Goal: Task Accomplishment & Management: Use online tool/utility

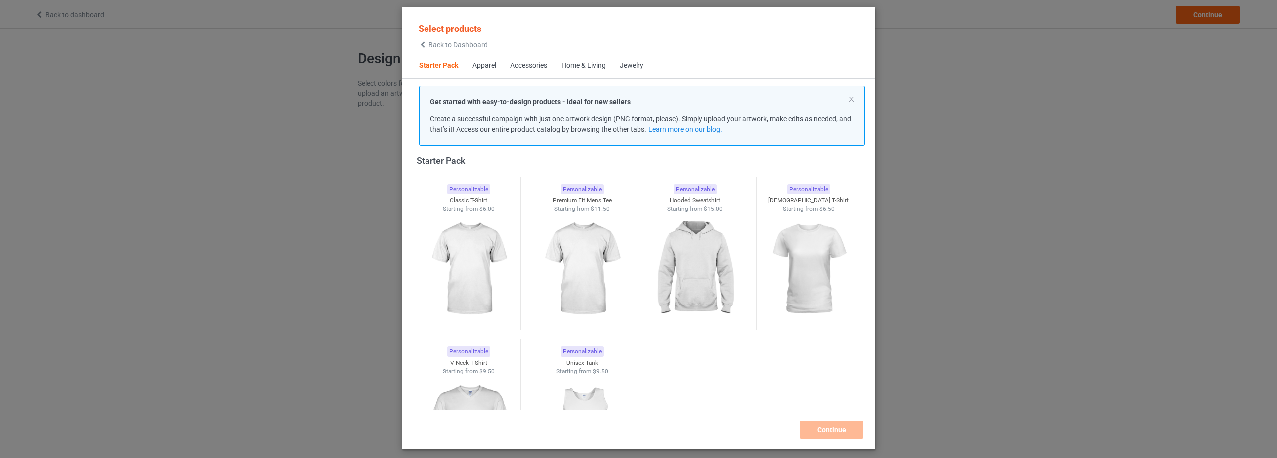
click at [591, 67] on div "Home & Living" at bounding box center [583, 66] width 44 height 10
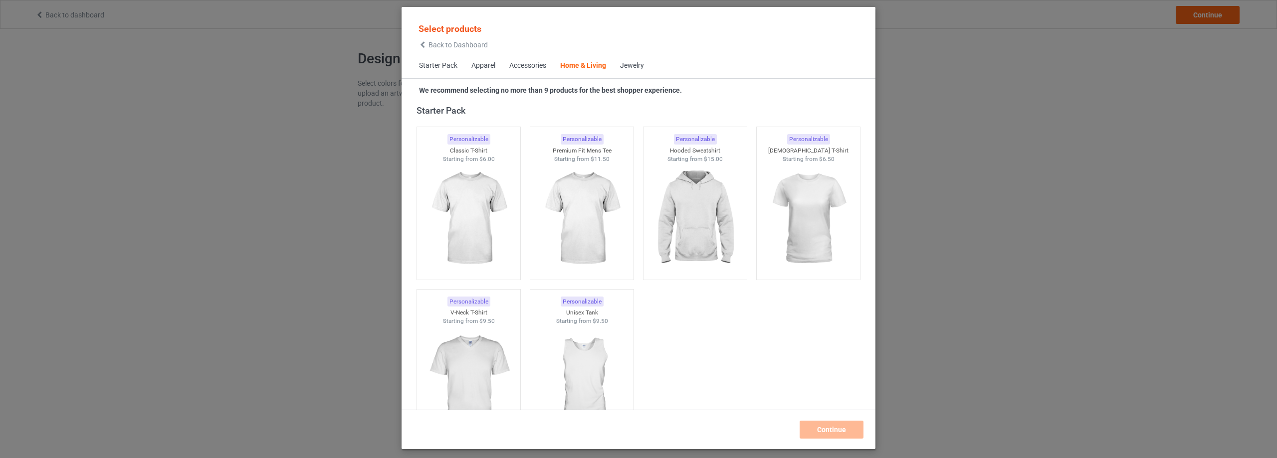
scroll to position [4499, 0]
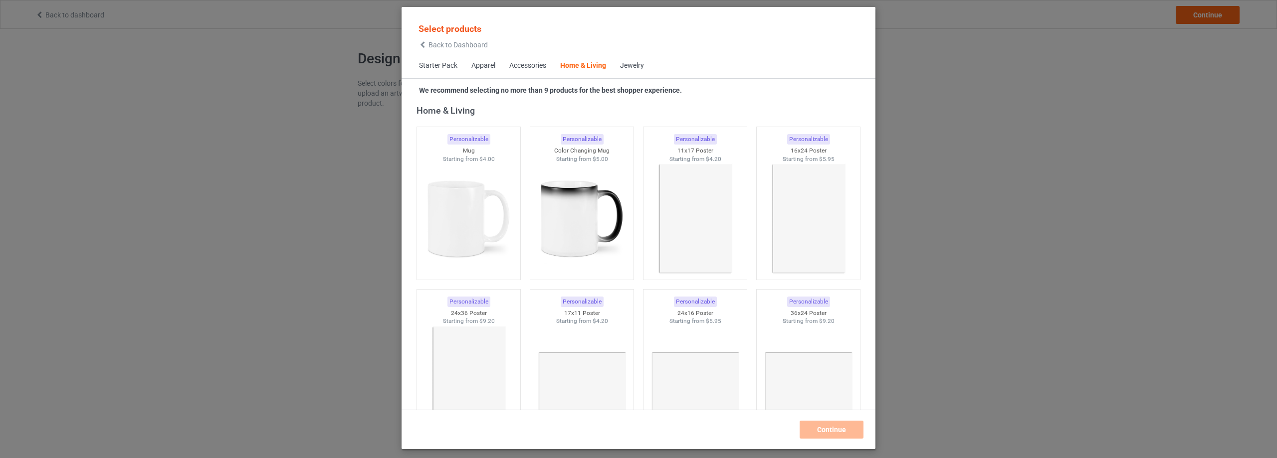
click at [644, 69] on div "Jewelry" at bounding box center [632, 66] width 24 height 10
click at [525, 65] on div "Accessories" at bounding box center [527, 66] width 37 height 10
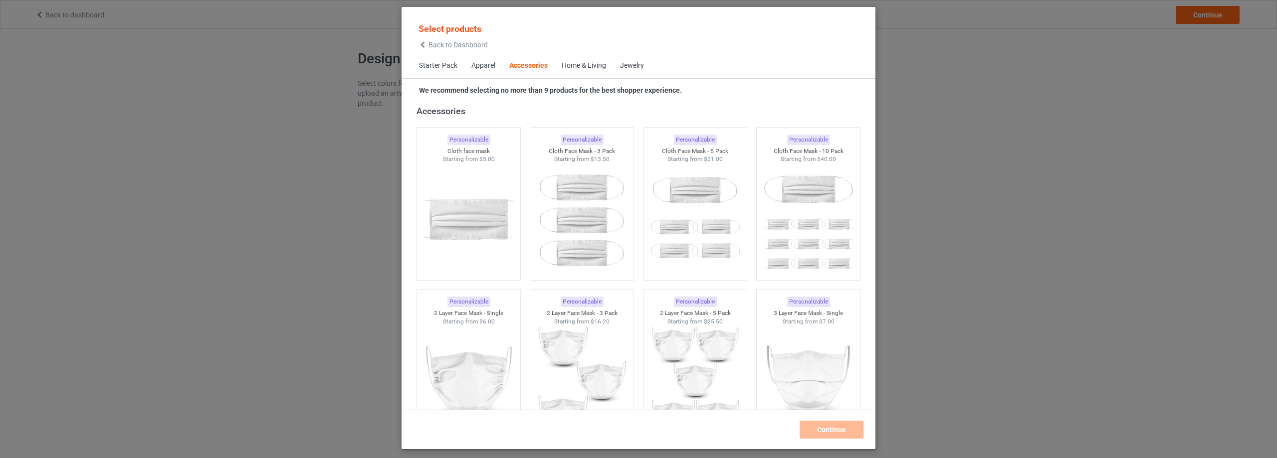
click at [581, 63] on div "Home & Living" at bounding box center [584, 66] width 44 height 10
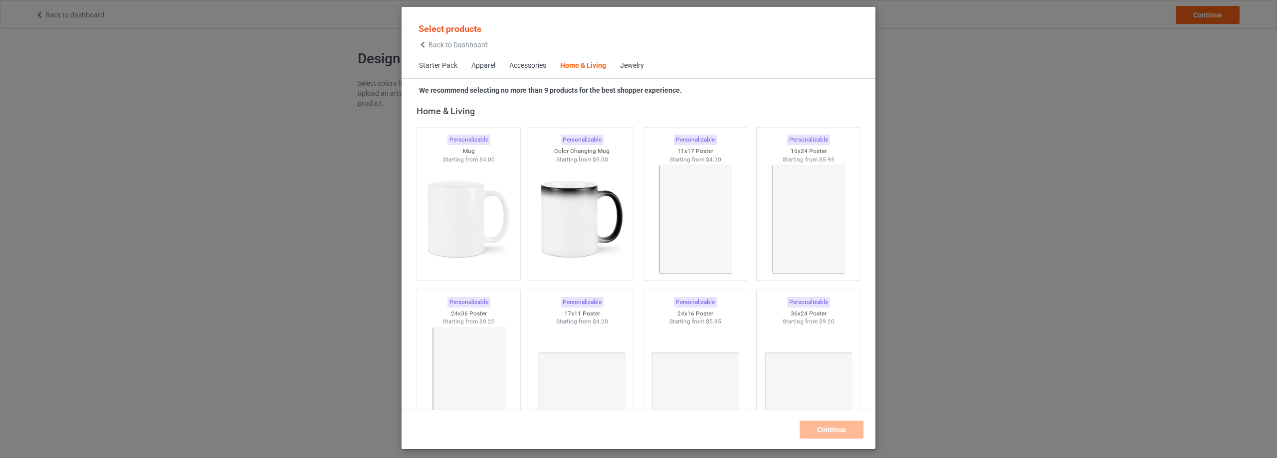
click at [493, 67] on div "Apparel" at bounding box center [483, 66] width 24 height 10
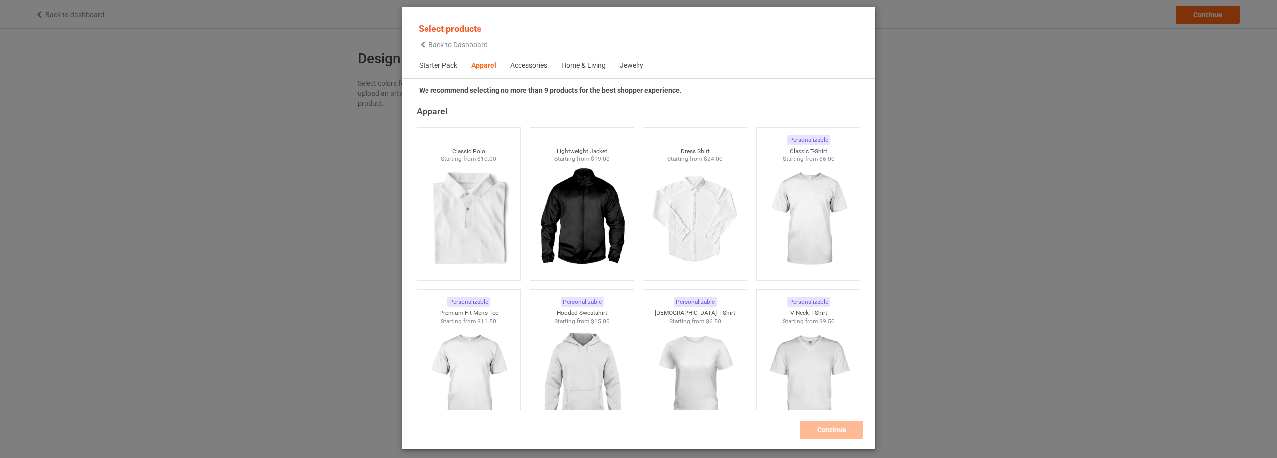
click at [604, 67] on div "Home & Living" at bounding box center [583, 66] width 44 height 10
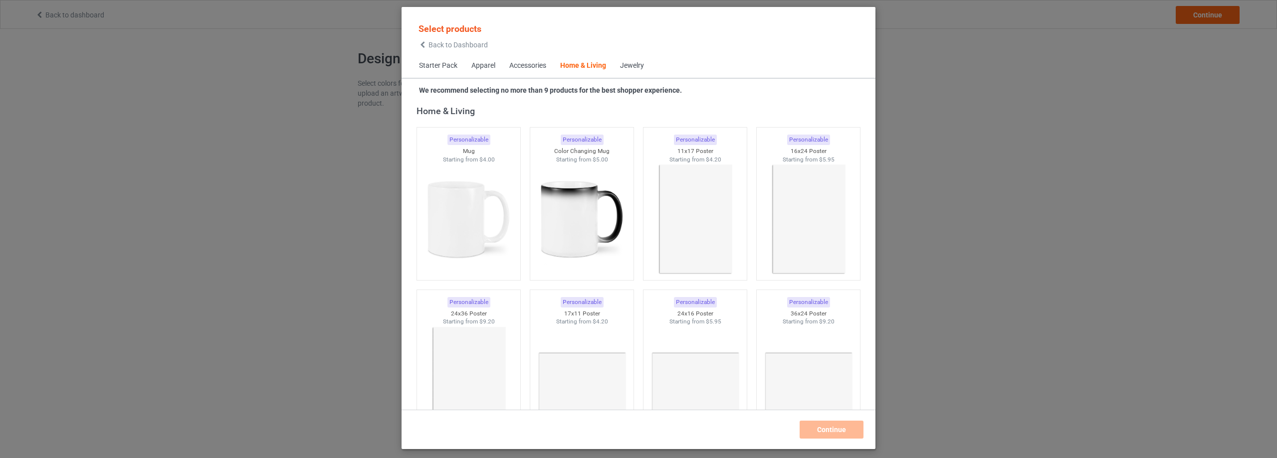
drag, startPoint x: 521, startPoint y: 67, endPoint x: 526, endPoint y: 68, distance: 5.2
click at [522, 67] on div "Accessories" at bounding box center [527, 66] width 37 height 10
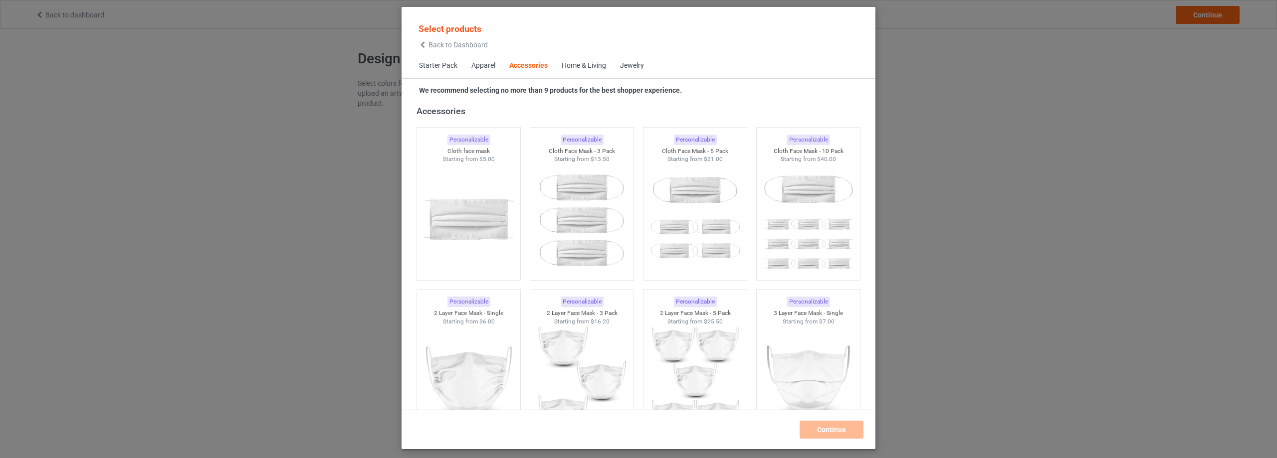
drag, startPoint x: 483, startPoint y: 67, endPoint x: 503, endPoint y: 68, distance: 20.0
click at [482, 67] on div "Apparel" at bounding box center [483, 66] width 24 height 10
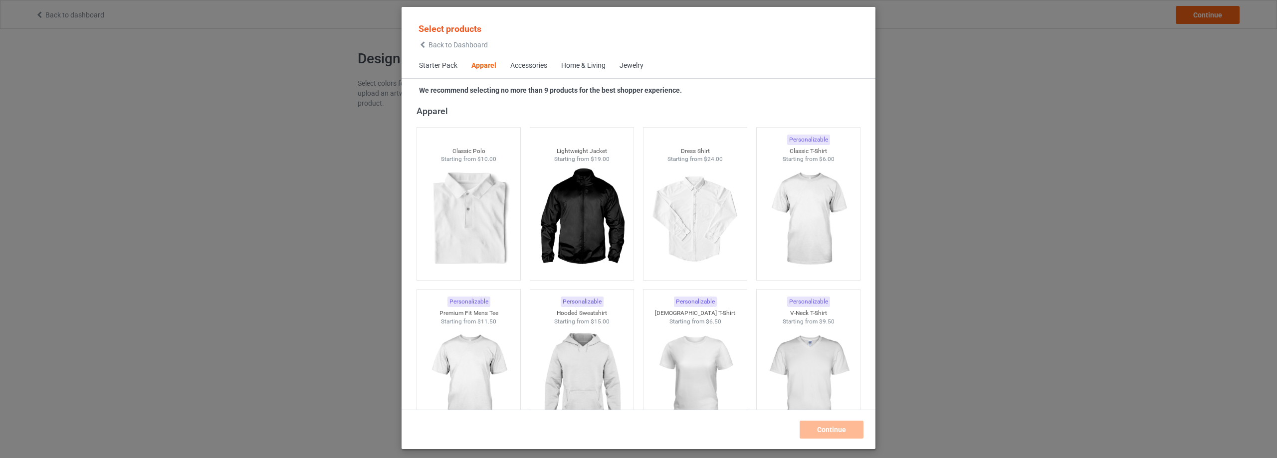
click at [462, 46] on span "Back to Dashboard" at bounding box center [457, 45] width 59 height 8
